Goal: Navigation & Orientation: Find specific page/section

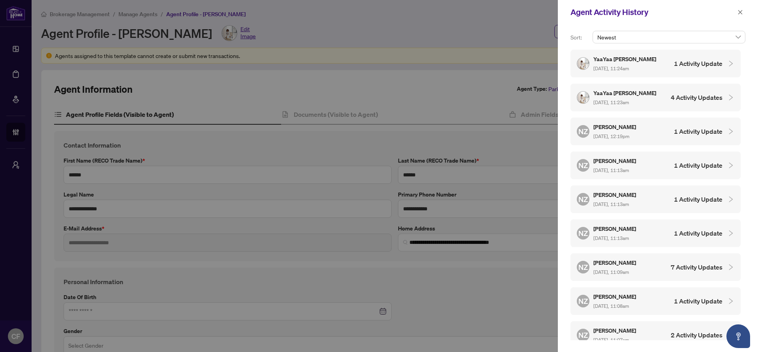
scroll to position [109, 0]
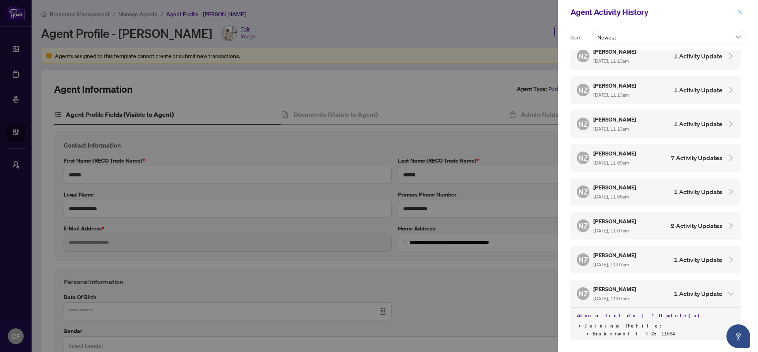
click at [740, 13] on icon "close" at bounding box center [741, 12] width 6 height 6
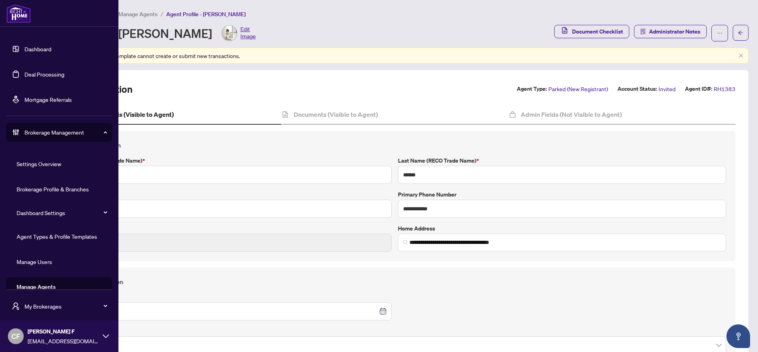
click at [56, 139] on div "Brokerage Management" at bounding box center [59, 132] width 106 height 19
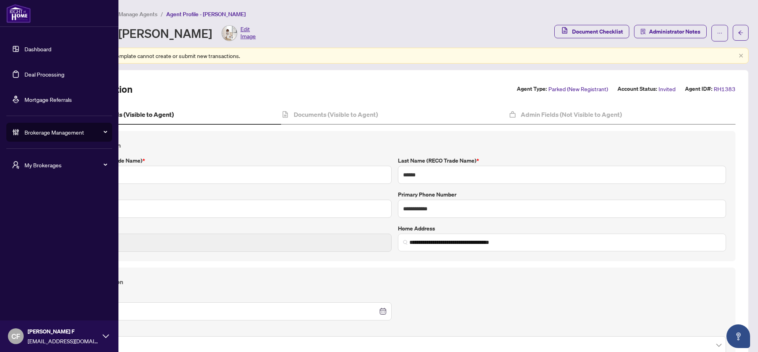
click at [56, 164] on span "My Brokerages" at bounding box center [65, 165] width 82 height 9
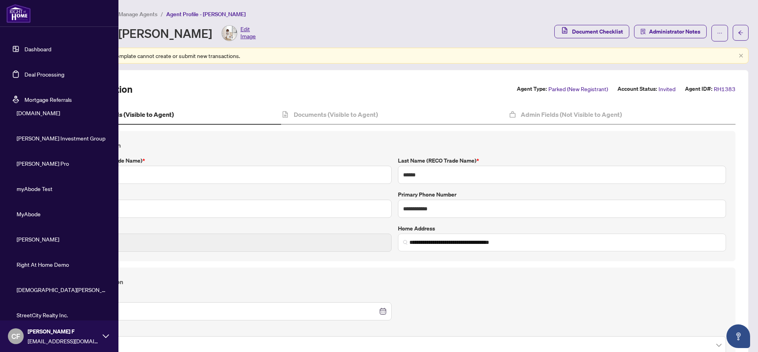
scroll to position [106, 0]
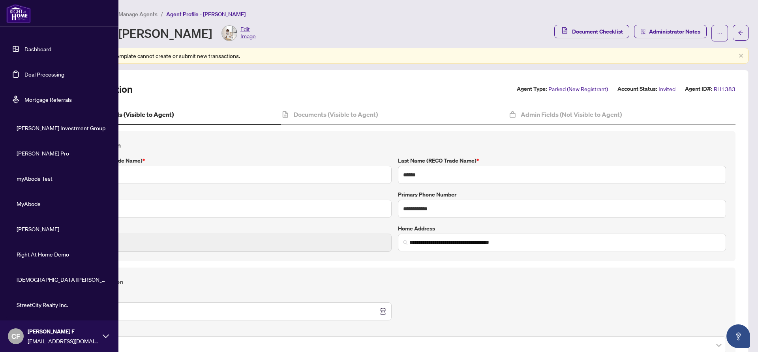
click at [48, 303] on span "StreetCity Realty Inc." at bounding box center [62, 305] width 90 height 9
